Goal: Transaction & Acquisition: Book appointment/travel/reservation

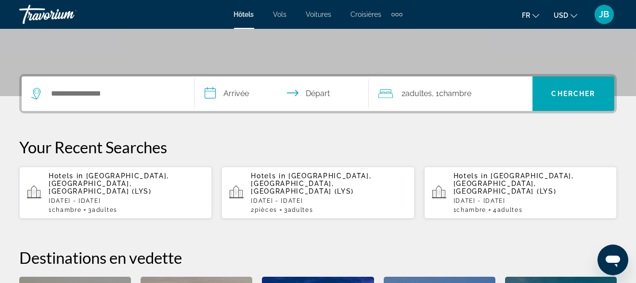
scroll to position [193, 0]
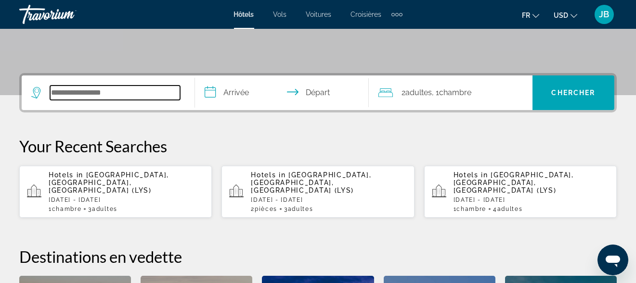
click at [90, 96] on input "Search hotel destination" at bounding box center [115, 93] width 130 height 14
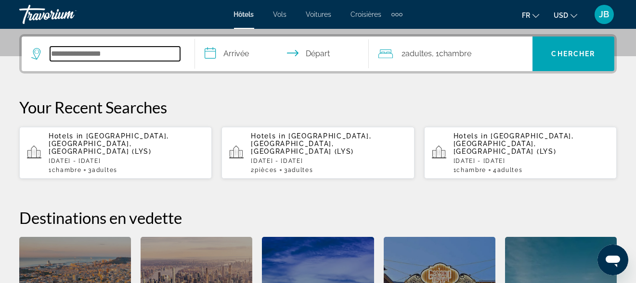
scroll to position [235, 0]
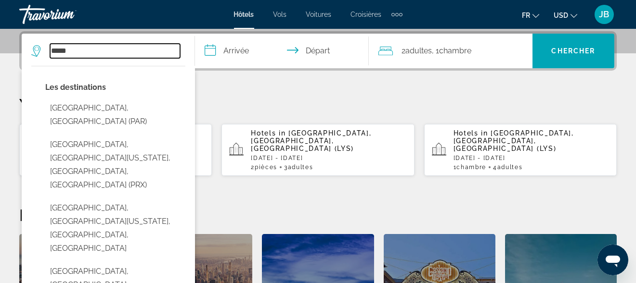
type input "*****"
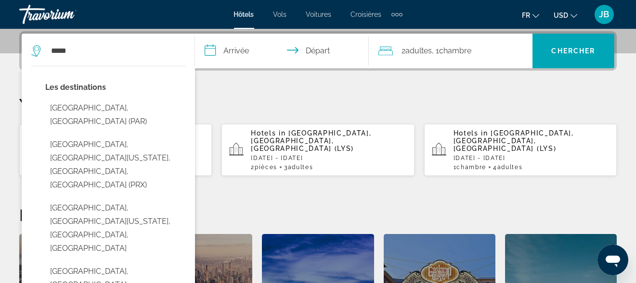
click at [227, 51] on input "**********" at bounding box center [283, 53] width 177 height 38
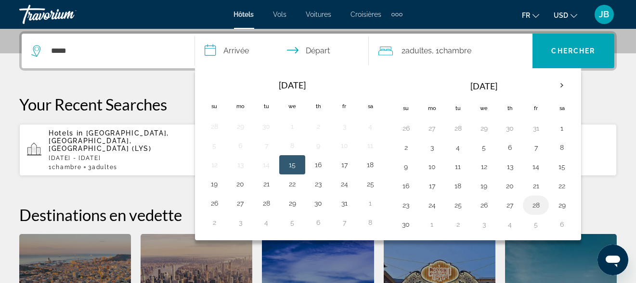
click at [528, 207] on button "28" at bounding box center [535, 205] width 15 height 13
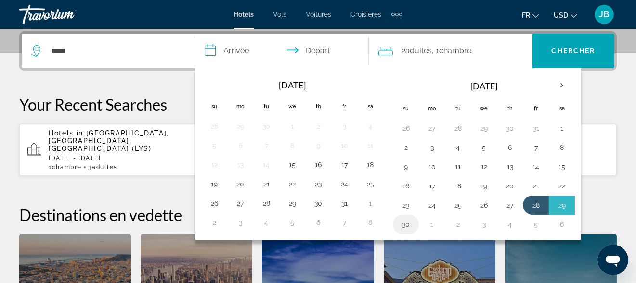
click at [398, 224] on button "30" at bounding box center [405, 224] width 15 height 13
type input "**********"
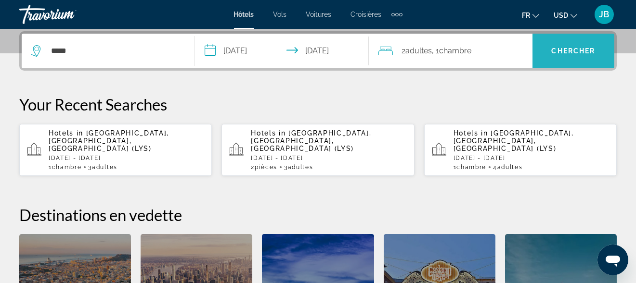
click at [570, 67] on span "Search" at bounding box center [573, 51] width 82 height 35
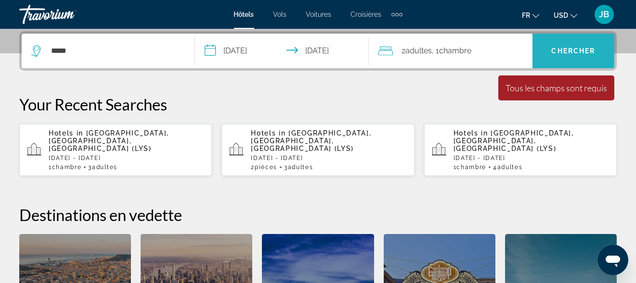
click at [567, 59] on span "Search" at bounding box center [573, 50] width 82 height 23
click at [563, 50] on span "Chercher" at bounding box center [573, 51] width 44 height 8
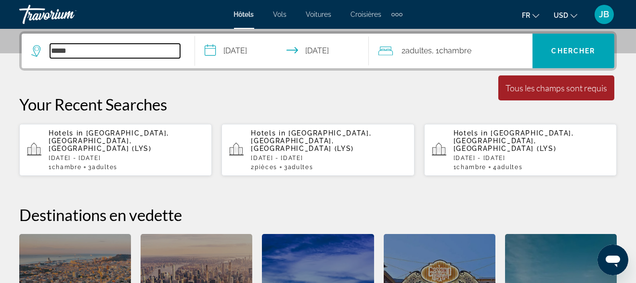
click at [128, 48] on input "*****" at bounding box center [115, 51] width 130 height 14
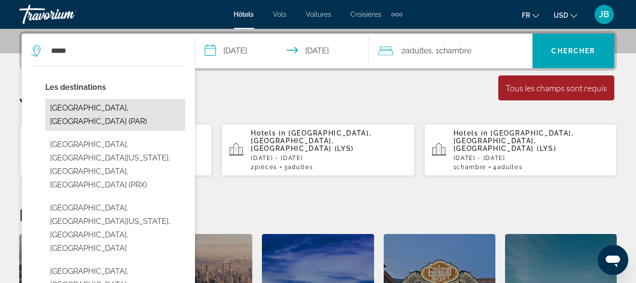
click at [122, 113] on button "[GEOGRAPHIC_DATA], [GEOGRAPHIC_DATA] (PAR)" at bounding box center [115, 115] width 140 height 32
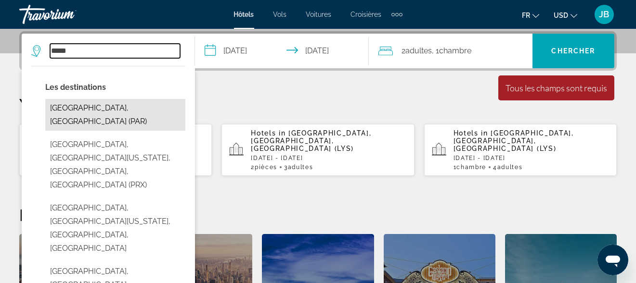
type input "**********"
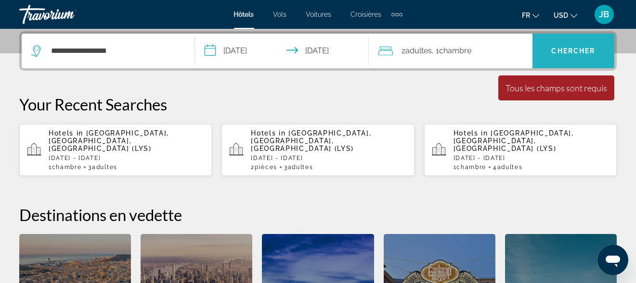
click at [574, 58] on span "Search" at bounding box center [573, 50] width 82 height 23
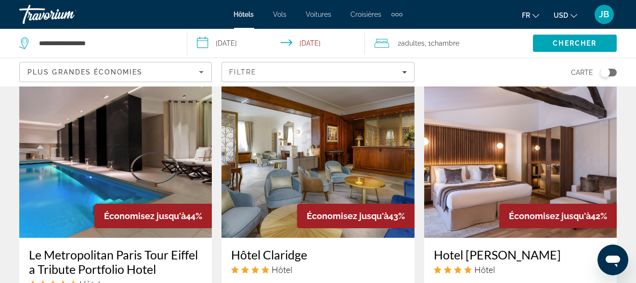
scroll to position [835, 0]
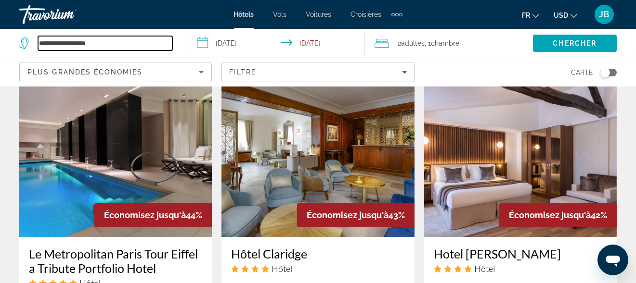
click at [99, 45] on input "**********" at bounding box center [105, 43] width 134 height 14
click at [55, 41] on input "**********" at bounding box center [105, 43] width 134 height 14
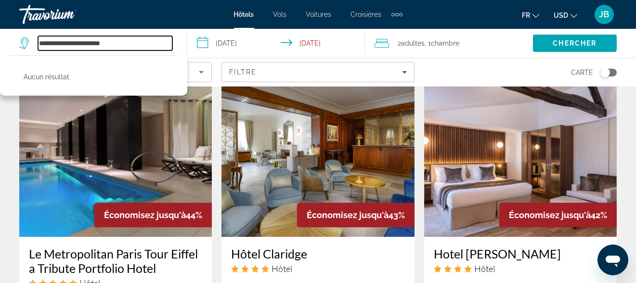
click at [68, 45] on input "**********" at bounding box center [105, 43] width 134 height 14
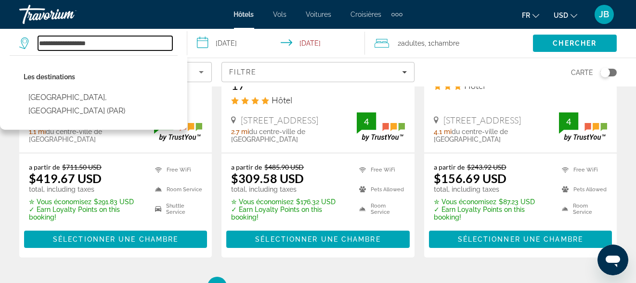
scroll to position [1405, 0]
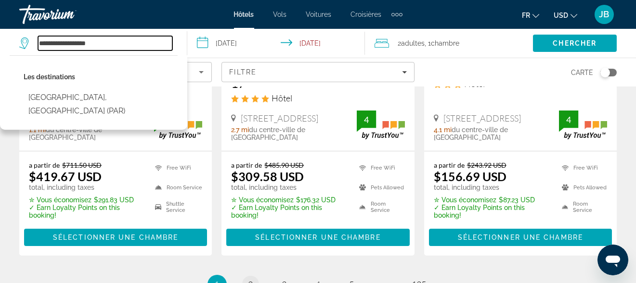
type input "**********"
click at [248, 280] on span "2" at bounding box center [250, 285] width 5 height 11
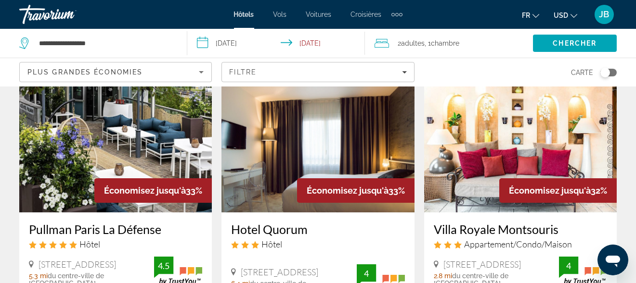
scroll to position [529, 0]
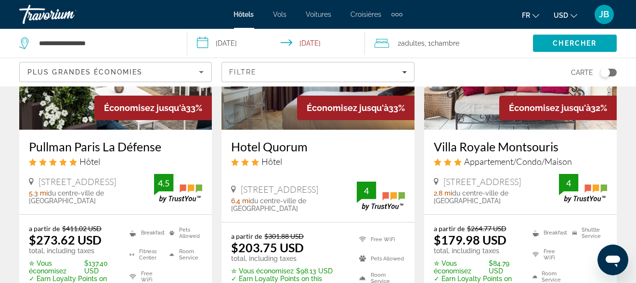
drag, startPoint x: 289, startPoint y: 197, endPoint x: 240, endPoint y: 178, distance: 52.5
click at [240, 178] on div "Hotel Quorum Hôtel [STREET_ADDRESS]-Cloud 6.4 mi du centre-ville de [GEOGRAPHIC…" at bounding box center [317, 176] width 192 height 92
click at [275, 194] on span "[STREET_ADDRESS]" at bounding box center [279, 189] width 77 height 11
drag, startPoint x: 285, startPoint y: 199, endPoint x: 240, endPoint y: 191, distance: 45.9
click at [241, 191] on span "[STREET_ADDRESS]" at bounding box center [279, 189] width 77 height 11
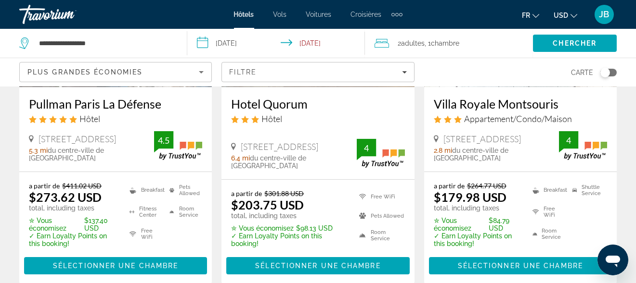
scroll to position [574, 0]
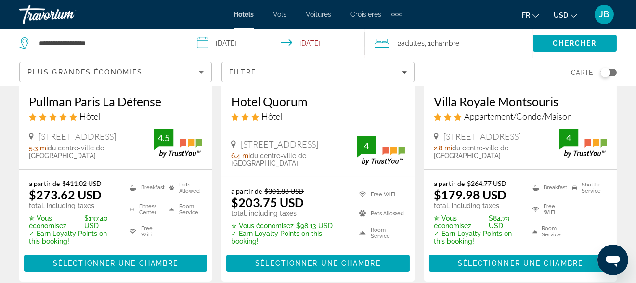
copy span "[STREET_ADDRESS]"
click at [279, 175] on div "Hotel Quorum Hôtel [STREET_ADDRESS]-Cloud 6.4 mi du centre-ville de [GEOGRAPHIC…" at bounding box center [317, 131] width 192 height 92
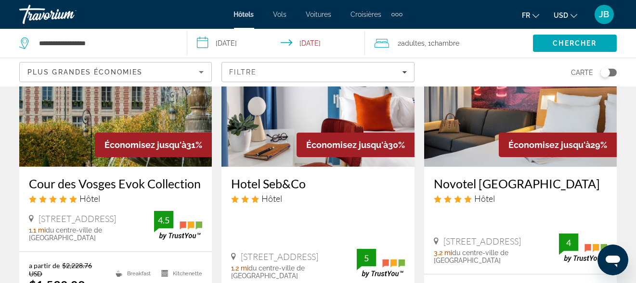
scroll to position [1255, 0]
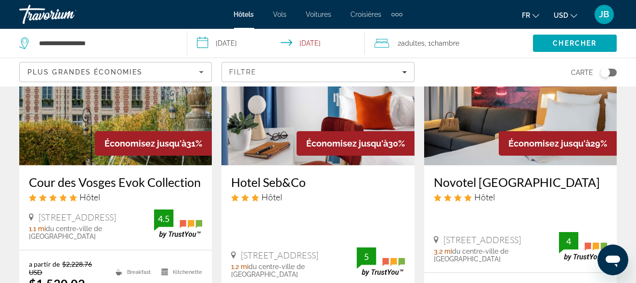
drag, startPoint x: 347, startPoint y: 250, endPoint x: 243, endPoint y: 243, distance: 105.1
click at [243, 248] on div "[STREET_ADDRESS] 1.2 mi du centre-ville de [GEOGRAPHIC_DATA] de l'hôtel 5" at bounding box center [317, 263] width 173 height 30
copy span "[STREET_ADDRESS]"
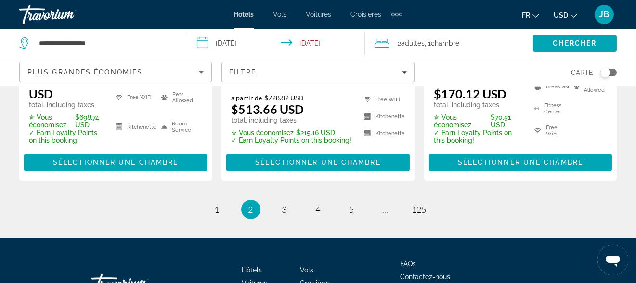
scroll to position [1489, 0]
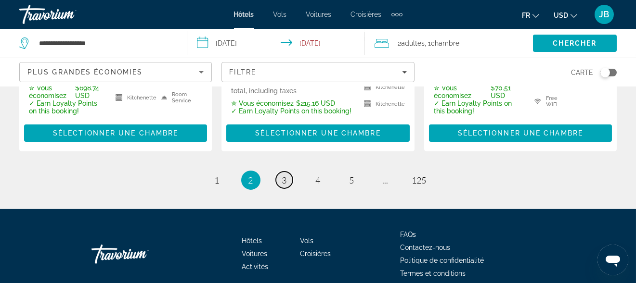
click at [285, 175] on span "3" at bounding box center [284, 180] width 5 height 11
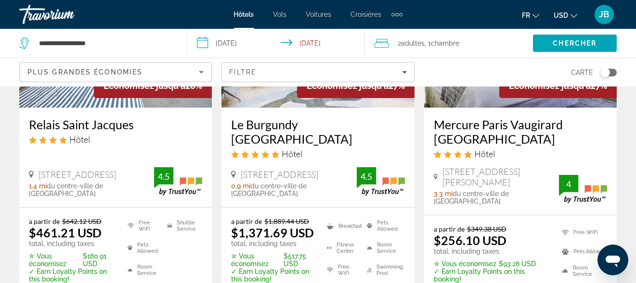
scroll to position [536, 0]
drag, startPoint x: 547, startPoint y: 185, endPoint x: 471, endPoint y: 190, distance: 75.7
click at [471, 190] on div "[STREET_ADDRESS][PERSON_NAME] 3.3 mi du centre-ville de [GEOGRAPHIC_DATA] de l'…" at bounding box center [496, 185] width 125 height 39
click at [540, 179] on div "[STREET_ADDRESS][PERSON_NAME]" at bounding box center [496, 176] width 125 height 21
drag, startPoint x: 538, startPoint y: 183, endPoint x: 435, endPoint y: 187, distance: 103.5
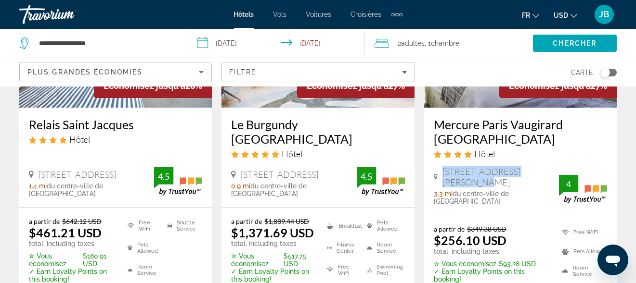
click at [435, 187] on div "[STREET_ADDRESS][PERSON_NAME] 3.3 mi du centre-ville de [GEOGRAPHIC_DATA] de l'…" at bounding box center [496, 185] width 125 height 39
copy span "[STREET_ADDRESS][PERSON_NAME]"
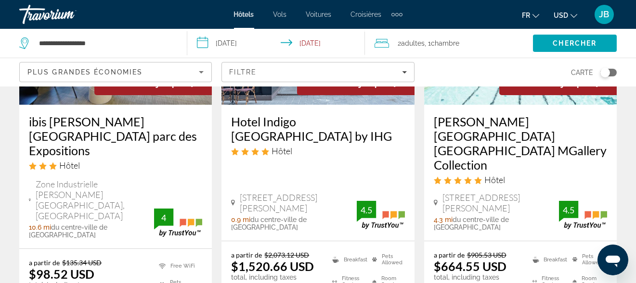
scroll to position [925, 0]
drag, startPoint x: 76, startPoint y: 178, endPoint x: 37, endPoint y: 168, distance: 39.8
click at [37, 179] on span "Zone Industrielle [PERSON_NAME][GEOGRAPHIC_DATA], [GEOGRAPHIC_DATA]" at bounding box center [95, 200] width 118 height 42
copy span "Zone Industrielle [PERSON_NAME][GEOGRAPHIC_DATA], [GEOGRAPHIC_DATA]"
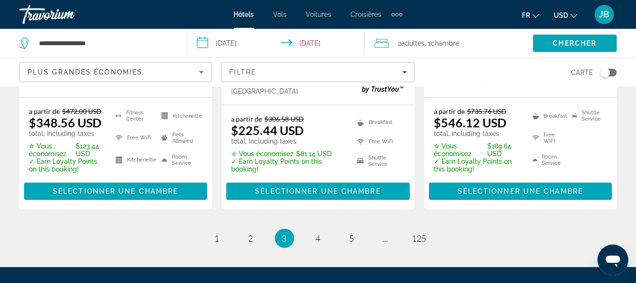
scroll to position [1449, 0]
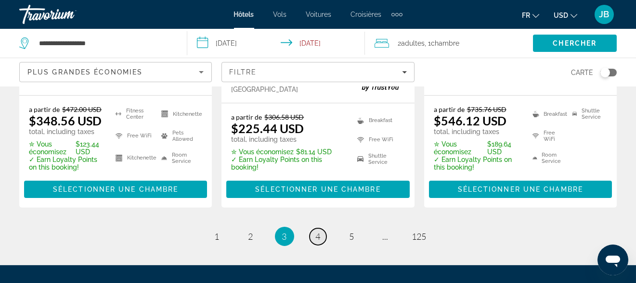
click at [324, 229] on link "page 4" at bounding box center [317, 237] width 17 height 17
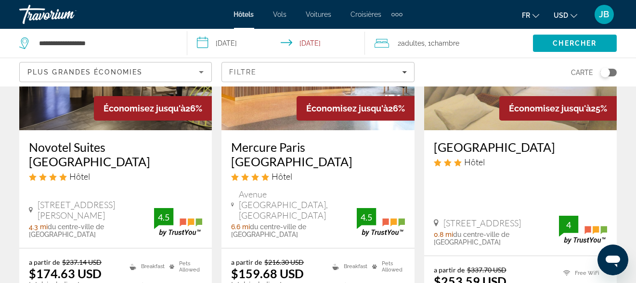
scroll to position [140, 0]
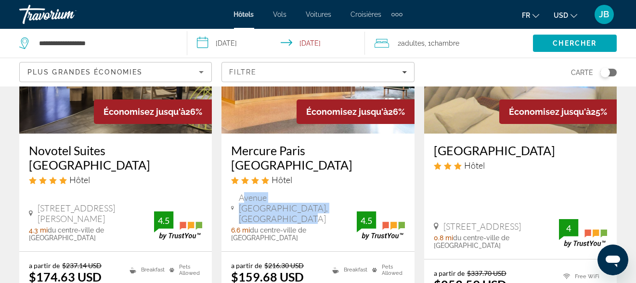
drag, startPoint x: 315, startPoint y: 208, endPoint x: 242, endPoint y: 198, distance: 74.4
click at [242, 198] on span "Avenue [GEOGRAPHIC_DATA], [GEOGRAPHIC_DATA]" at bounding box center [298, 208] width 118 height 32
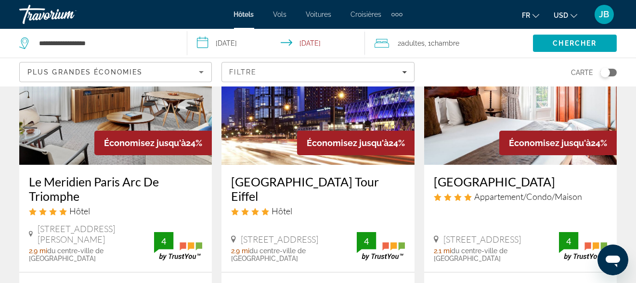
scroll to position [898, 0]
drag, startPoint x: 87, startPoint y: 201, endPoint x: 38, endPoint y: 191, distance: 49.3
click at [38, 224] on span "[STREET_ADDRESS][PERSON_NAME]" at bounding box center [96, 234] width 116 height 21
copy span "[STREET_ADDRESS][PERSON_NAME]"
click at [115, 224] on span "[STREET_ADDRESS][PERSON_NAME]" at bounding box center [96, 234] width 116 height 21
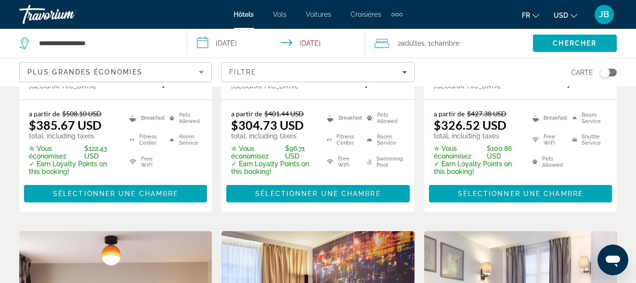
scroll to position [1074, 0]
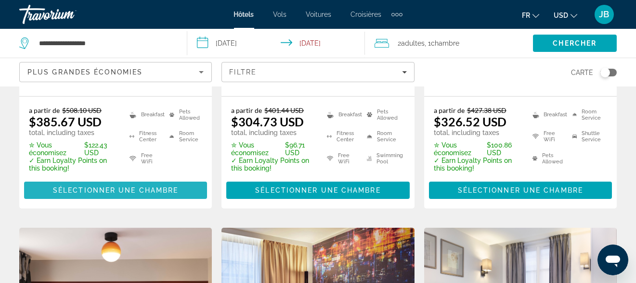
click at [131, 187] on span "Sélectionner une chambre" at bounding box center [115, 191] width 125 height 8
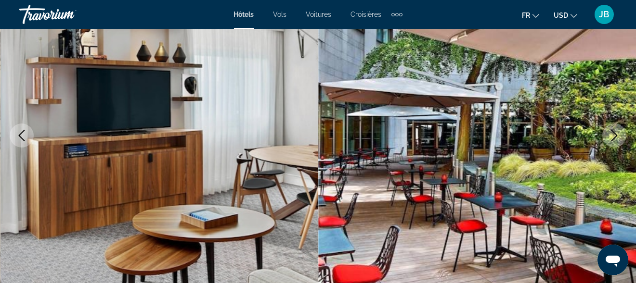
scroll to position [133, 0]
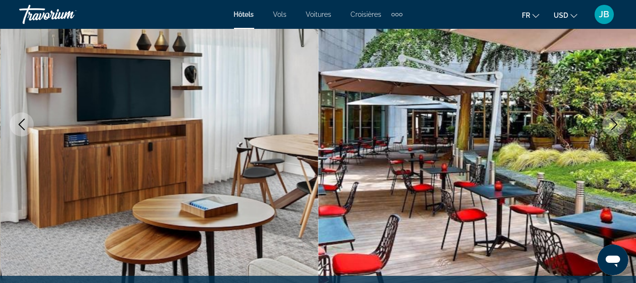
click at [570, 15] on button "USD USD ($) MXN (Mex$) CAD (Can$) GBP (£) EUR (€) AUD (A$) NZD (NZ$) CNY (CN¥)" at bounding box center [565, 15] width 24 height 14
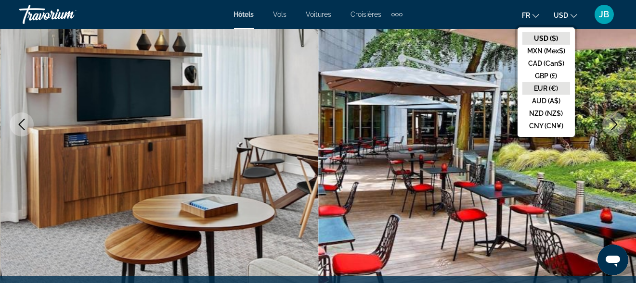
click at [540, 90] on button "EUR (€)" at bounding box center [546, 88] width 48 height 13
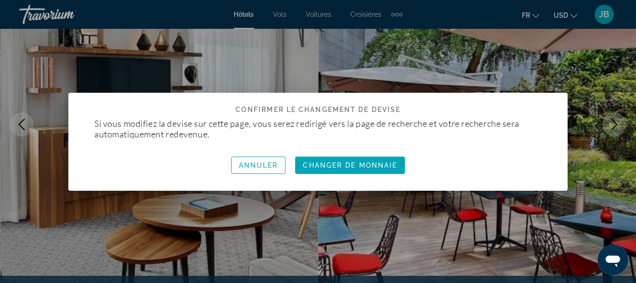
scroll to position [0, 0]
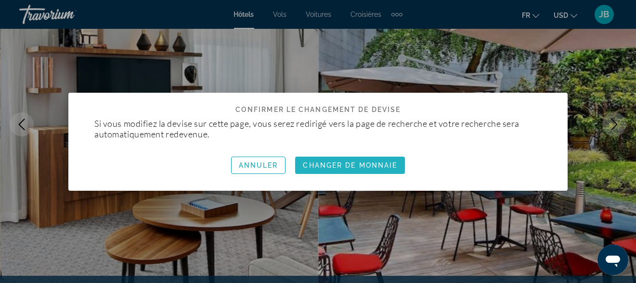
click at [336, 170] on span "button" at bounding box center [350, 165] width 110 height 23
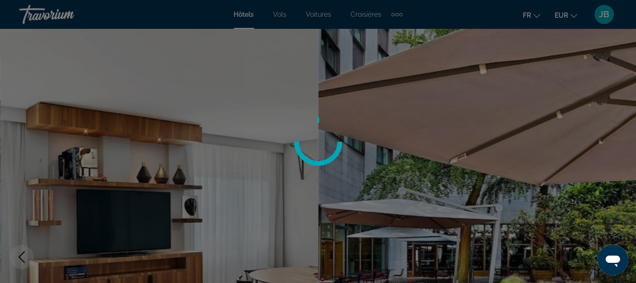
scroll to position [133, 0]
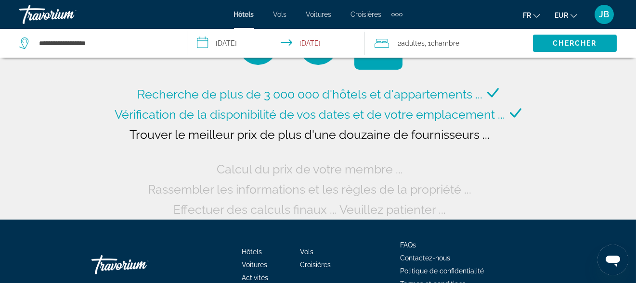
scroll to position [50, 0]
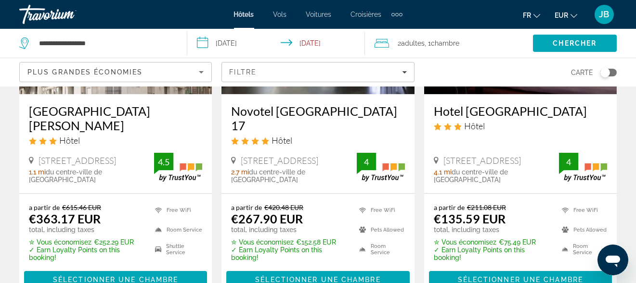
scroll to position [1511, 0]
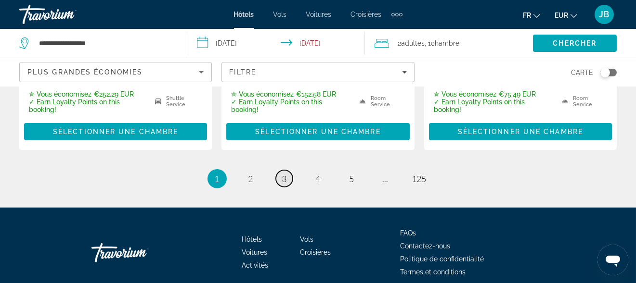
click at [287, 170] on link "page 3" at bounding box center [284, 178] width 17 height 17
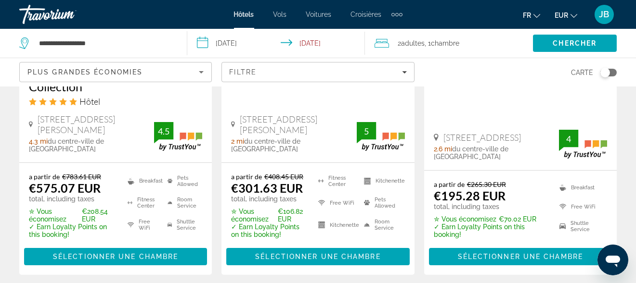
scroll to position [1496, 0]
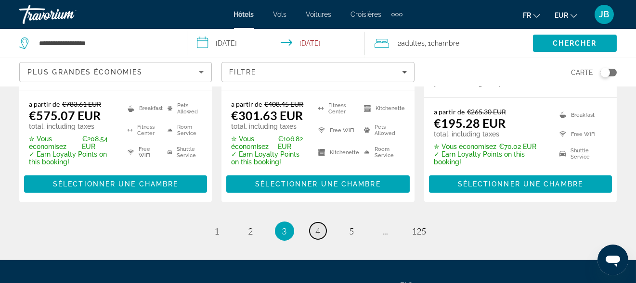
click at [321, 223] on link "page 4" at bounding box center [317, 231] width 17 height 17
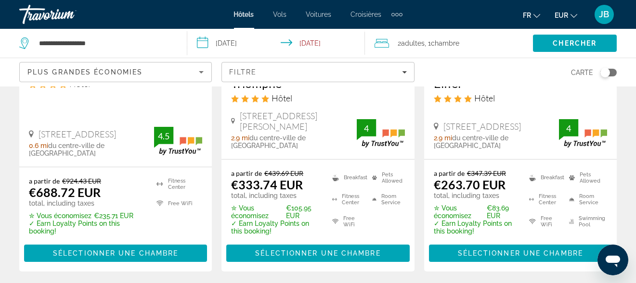
scroll to position [1013, 0]
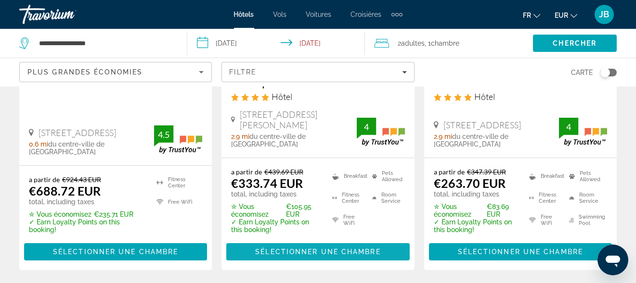
click at [307, 248] on span "Sélectionner une chambre" at bounding box center [317, 252] width 125 height 8
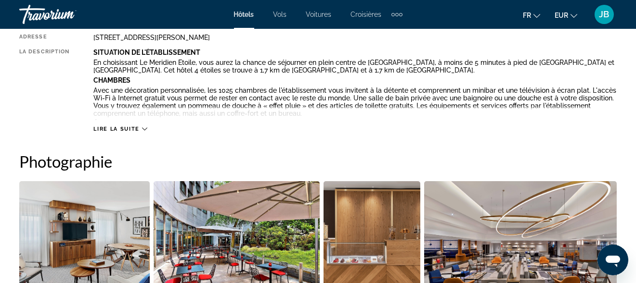
scroll to position [498, 0]
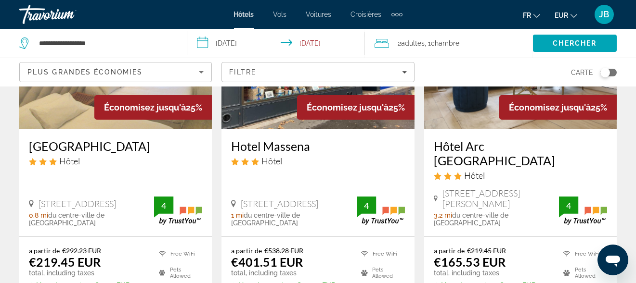
scroll to position [552, 0]
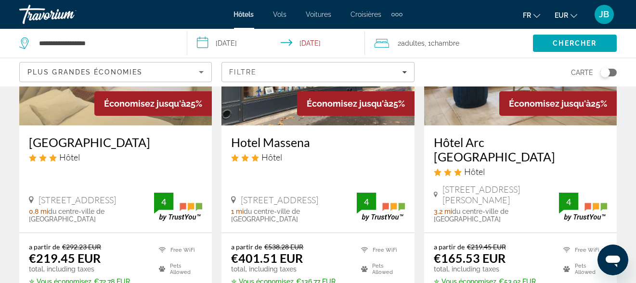
click at [352, 243] on ul "Free WiFi Pets Allowed" at bounding box center [377, 272] width 56 height 58
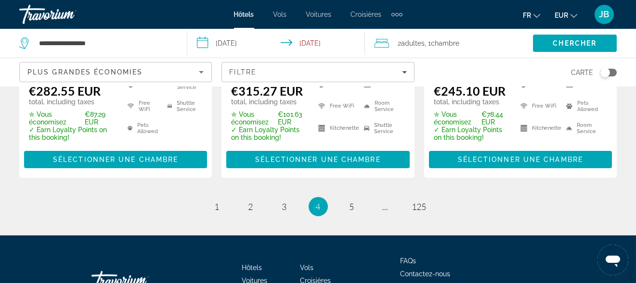
scroll to position [1511, 0]
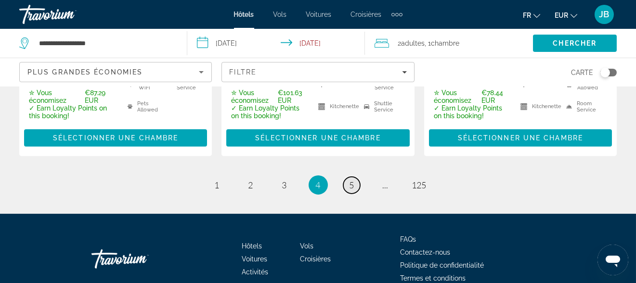
click at [344, 177] on link "page 5" at bounding box center [351, 185] width 17 height 17
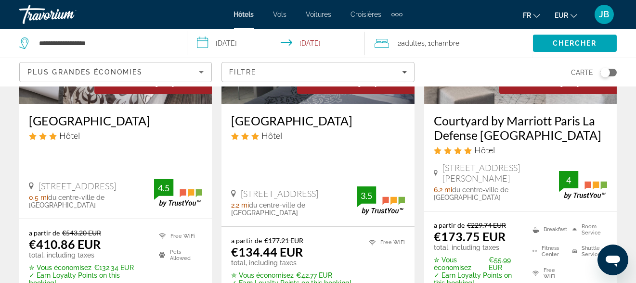
scroll to position [174, 0]
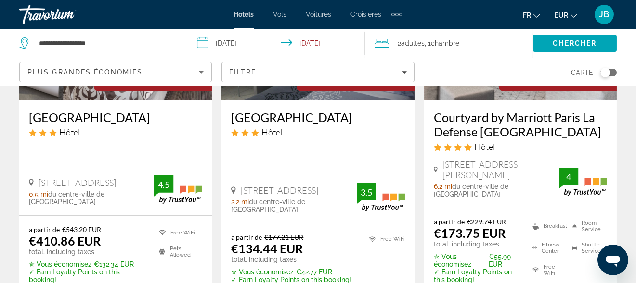
drag, startPoint x: 262, startPoint y: 189, endPoint x: 241, endPoint y: 177, distance: 24.8
click at [241, 185] on span "[STREET_ADDRESS]" at bounding box center [279, 190] width 77 height 11
copy span "[STREET_ADDRESS]"
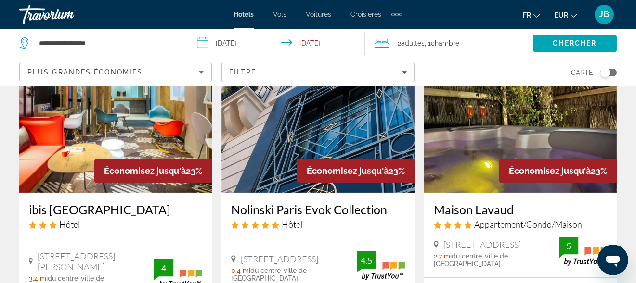
scroll to position [1245, 0]
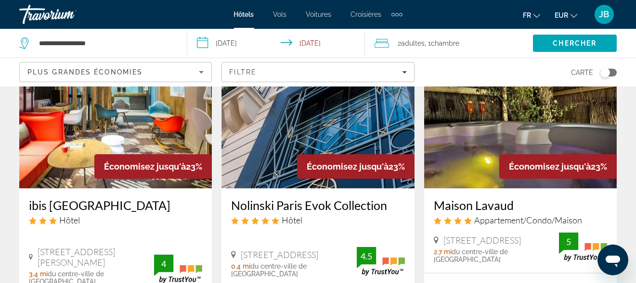
drag, startPoint x: 71, startPoint y: 249, endPoint x: 38, endPoint y: 236, distance: 34.8
click at [38, 247] on span "[STREET_ADDRESS][PERSON_NAME]" at bounding box center [96, 257] width 116 height 21
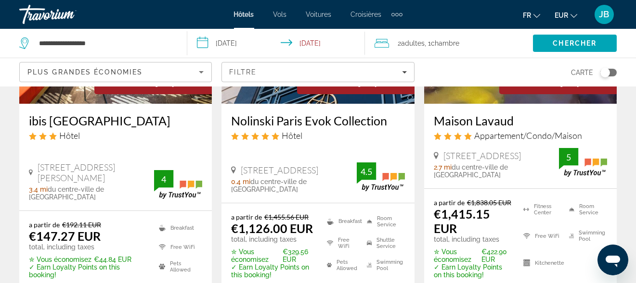
scroll to position [1330, 0]
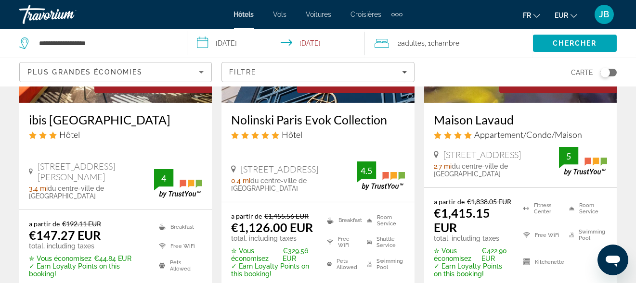
copy span "[STREET_ADDRESS][PERSON_NAME]"
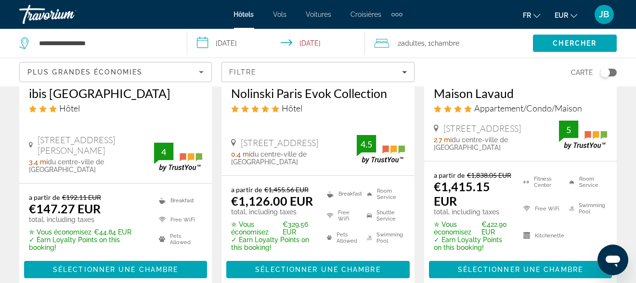
scroll to position [1380, 0]
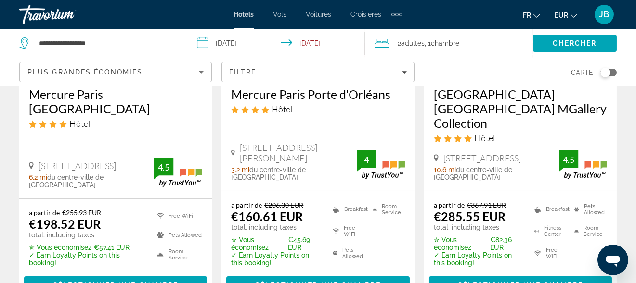
scroll to position [597, 0]
